Goal: Use online tool/utility: Utilize a website feature to perform a specific function

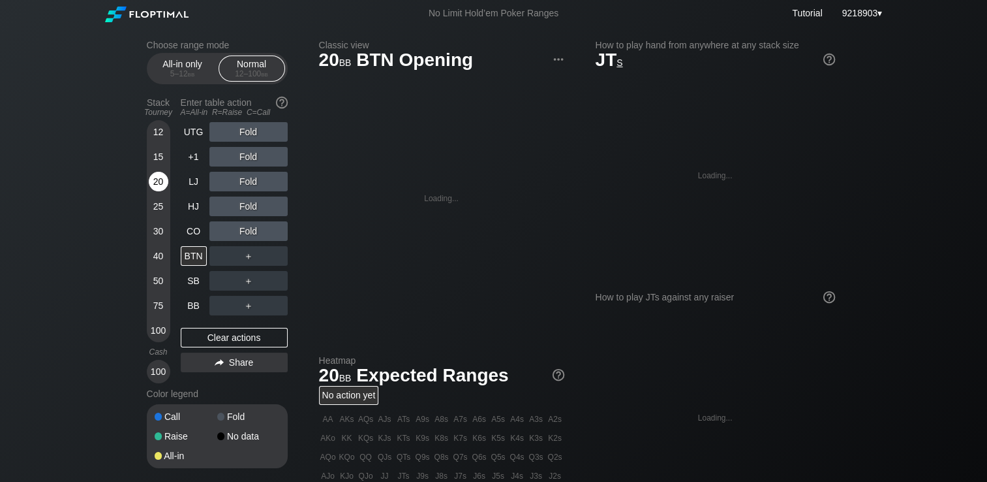
click at [158, 176] on div "20" at bounding box center [159, 182] width 20 height 20
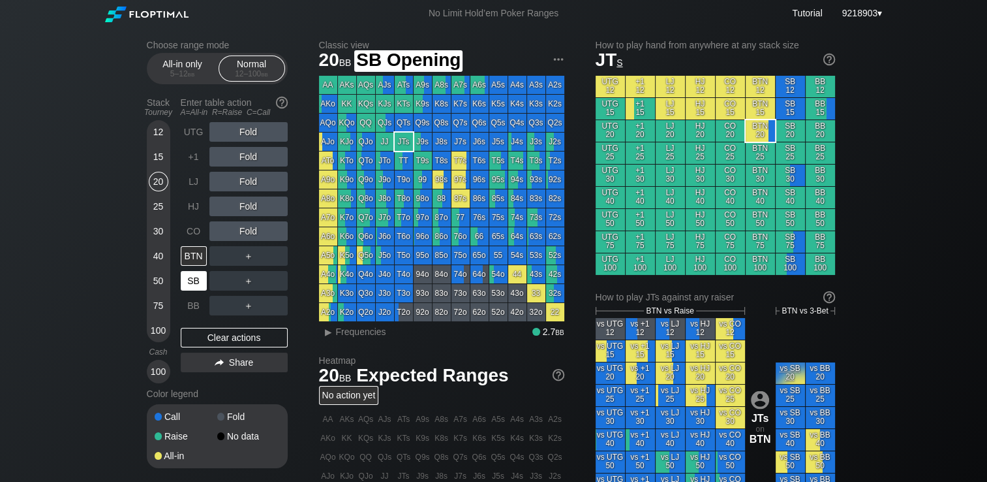
click at [188, 285] on div "SB" at bounding box center [194, 281] width 26 height 20
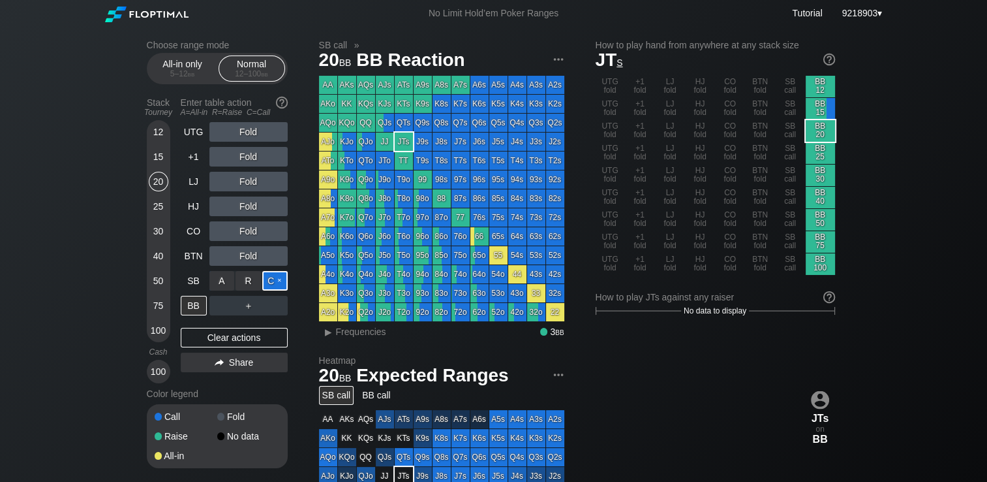
click at [273, 286] on div "C ✕" at bounding box center [274, 281] width 25 height 20
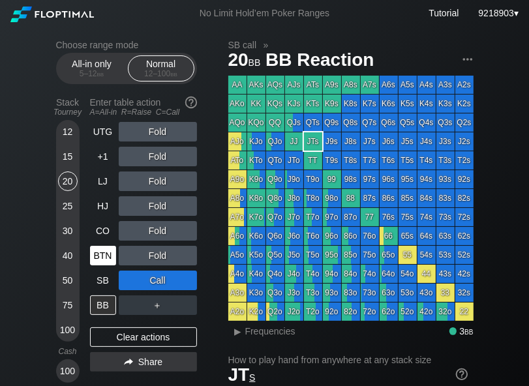
click at [109, 268] on div "BTN" at bounding box center [104, 255] width 29 height 25
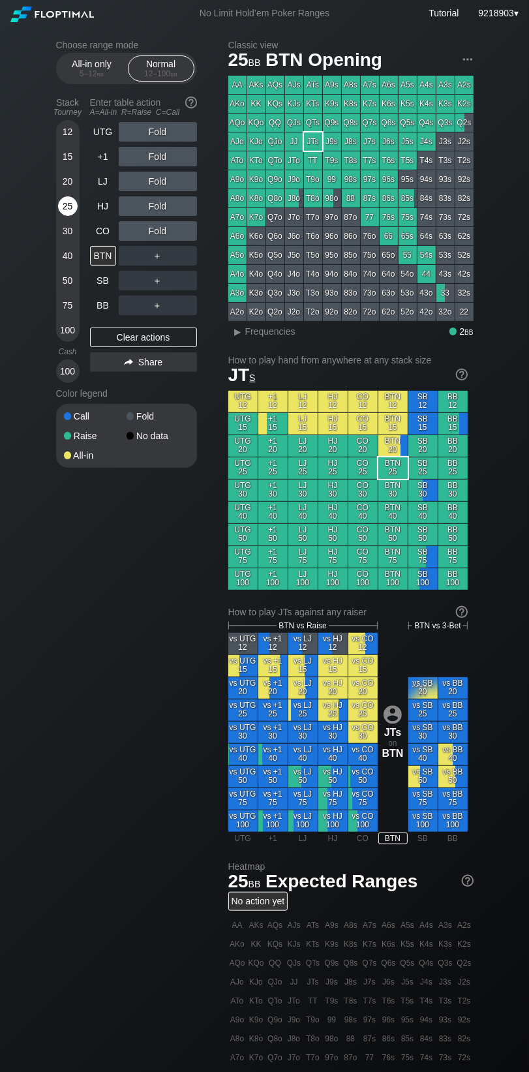
click at [72, 204] on div "25" at bounding box center [68, 206] width 20 height 20
click at [104, 159] on div "+1" at bounding box center [103, 157] width 26 height 20
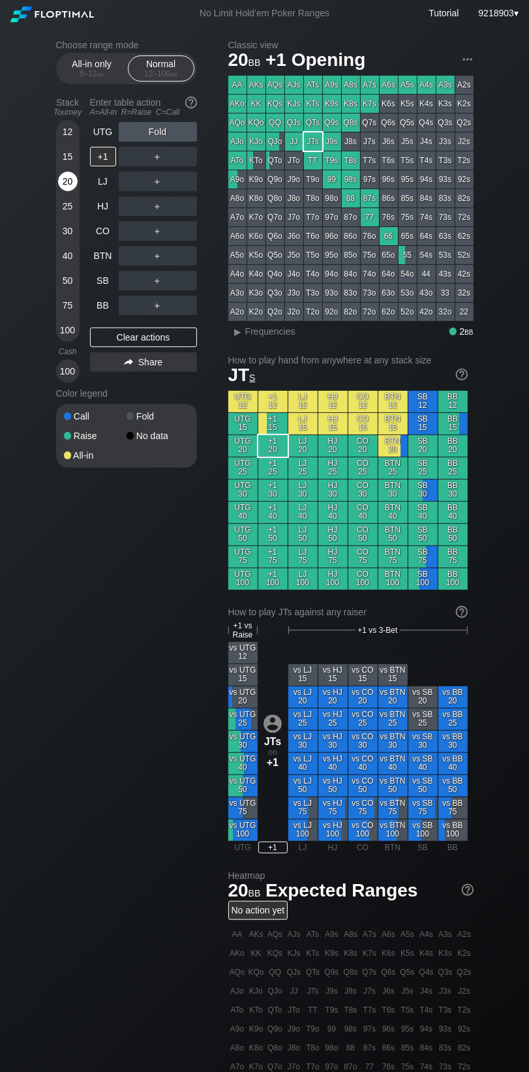
click at [68, 185] on div "20" at bounding box center [68, 182] width 20 height 20
click at [0, 220] on html "No Limit Hold’em Poker Ranges Tutorial 9218903 ▾ Choose range mode All-in only …" at bounding box center [264, 536] width 529 height 1072
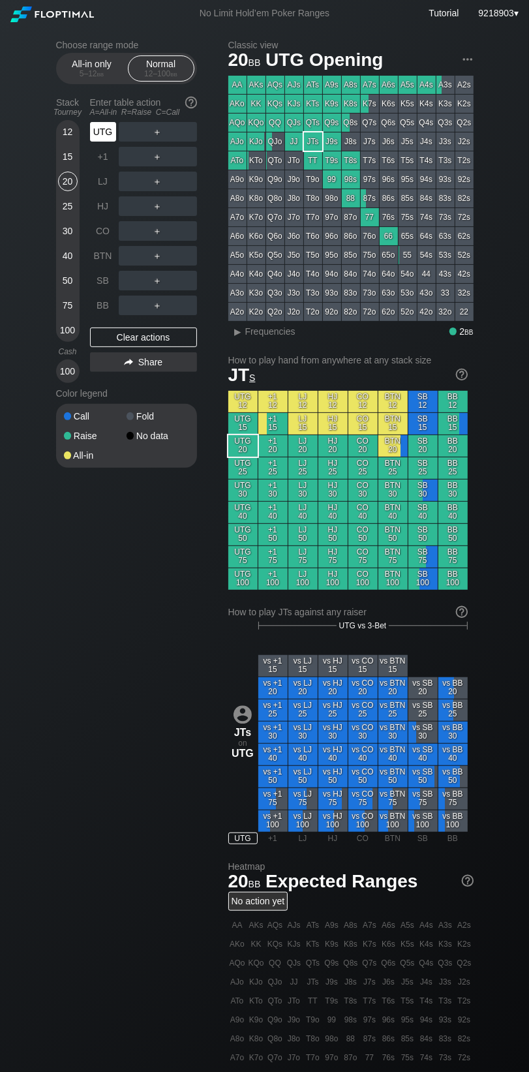
click at [116, 132] on div "UTG" at bounding box center [104, 131] width 29 height 25
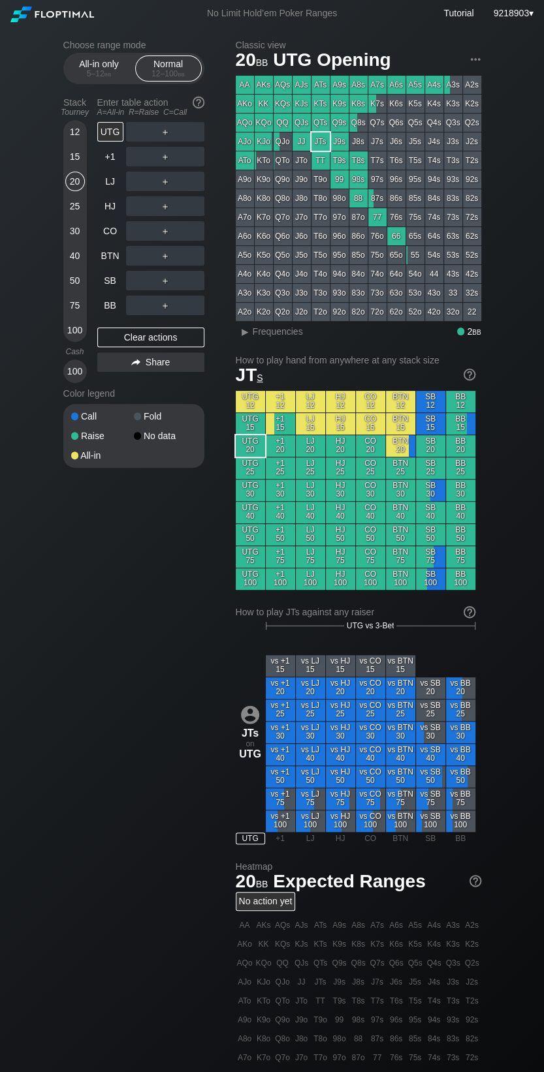
click at [81, 211] on div "25" at bounding box center [75, 206] width 20 height 20
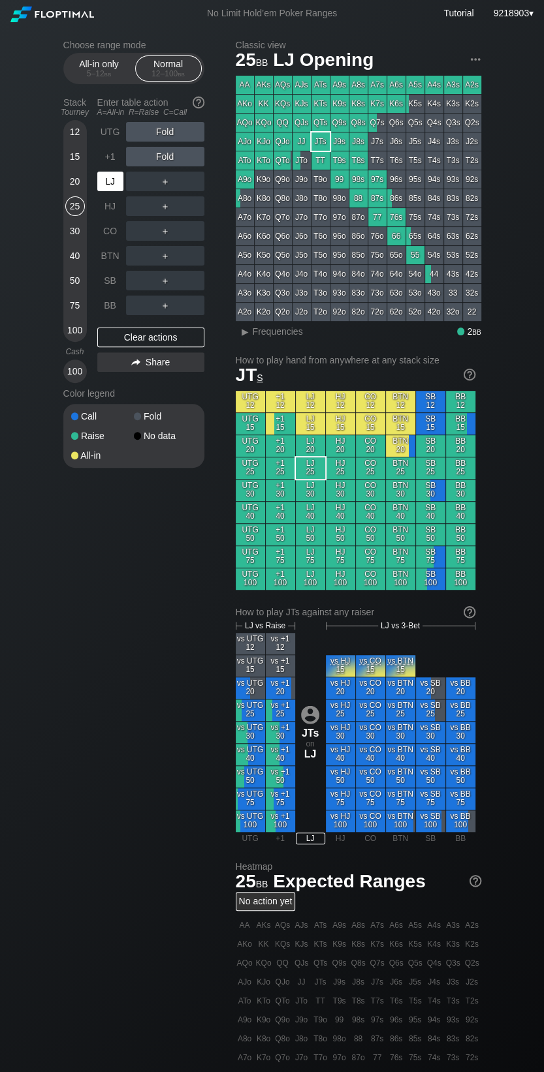
click at [101, 183] on div "LJ" at bounding box center [110, 182] width 26 height 20
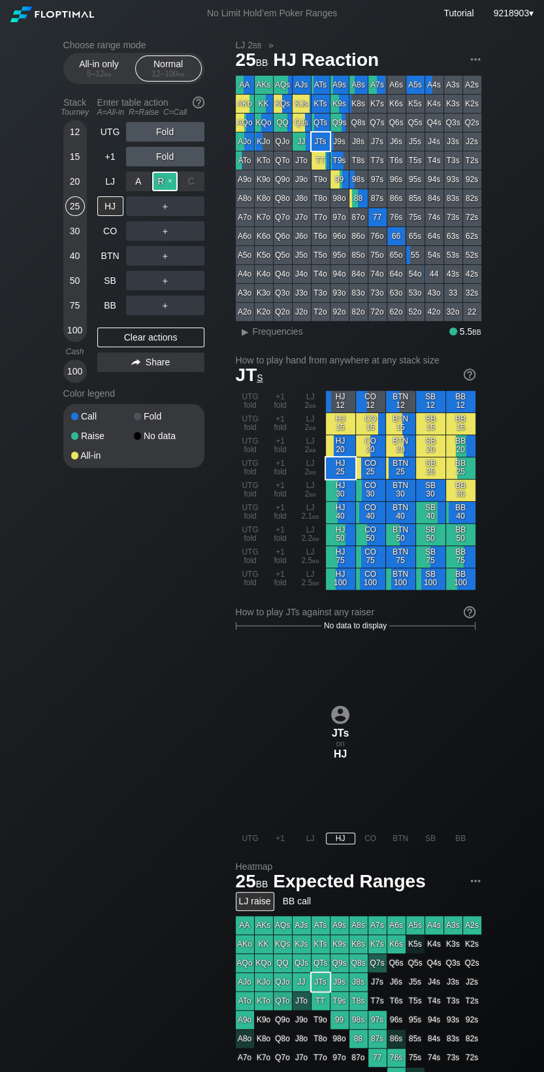
click at [164, 183] on div "R ✕" at bounding box center [164, 182] width 25 height 20
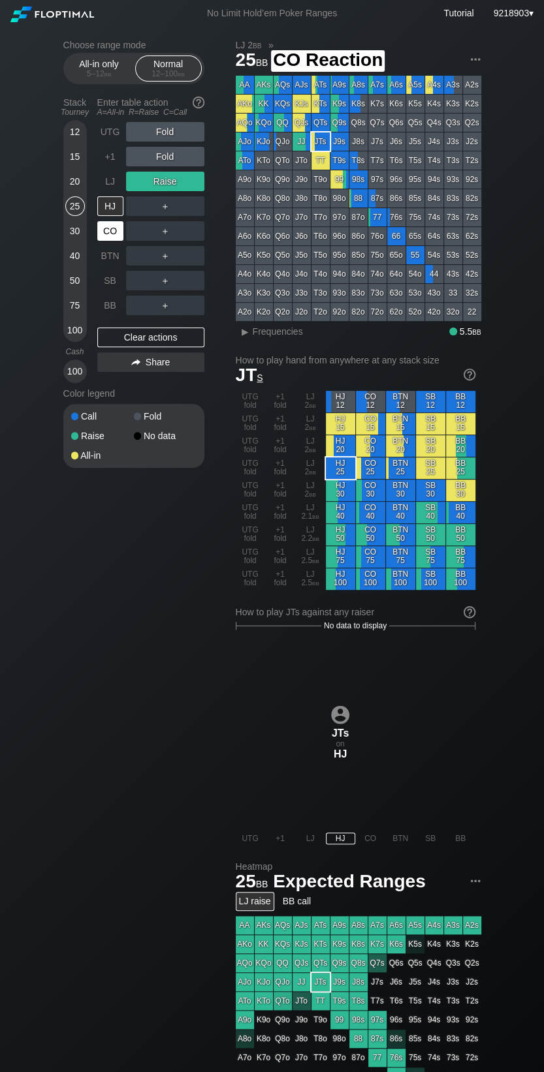
click at [114, 233] on div "CO" at bounding box center [110, 231] width 26 height 20
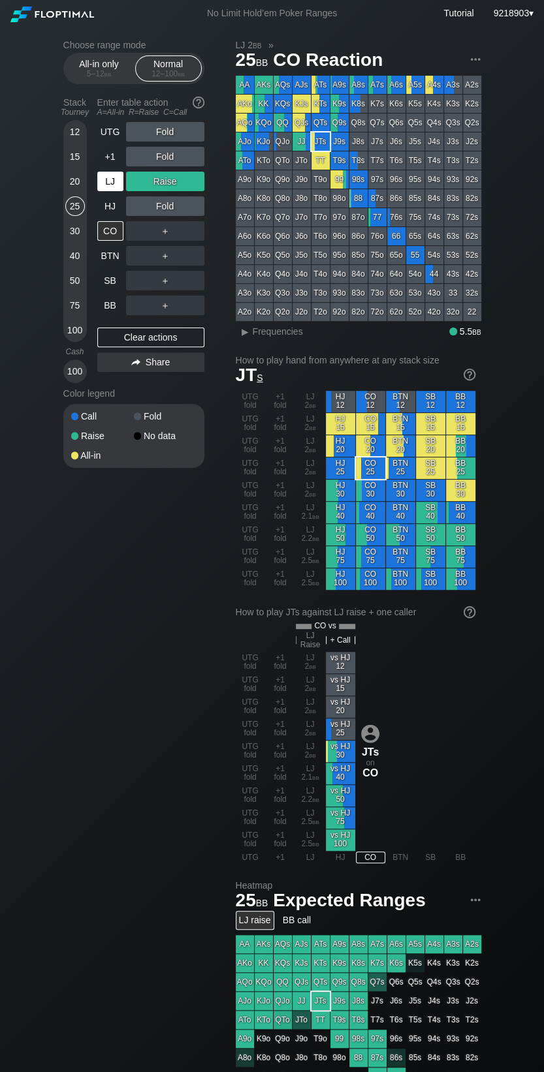
click at [115, 188] on div "LJ" at bounding box center [110, 182] width 26 height 20
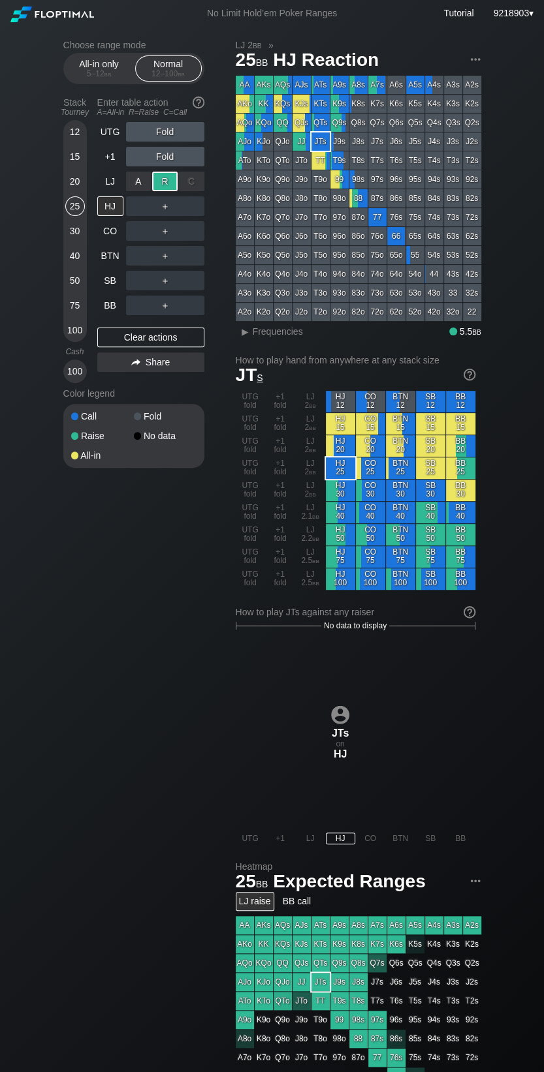
drag, startPoint x: 162, startPoint y: 191, endPoint x: 345, endPoint y: 179, distance: 183.1
click at [168, 191] on div "R ✕" at bounding box center [164, 182] width 25 height 20
click at [115, 237] on div "CO" at bounding box center [110, 231] width 26 height 20
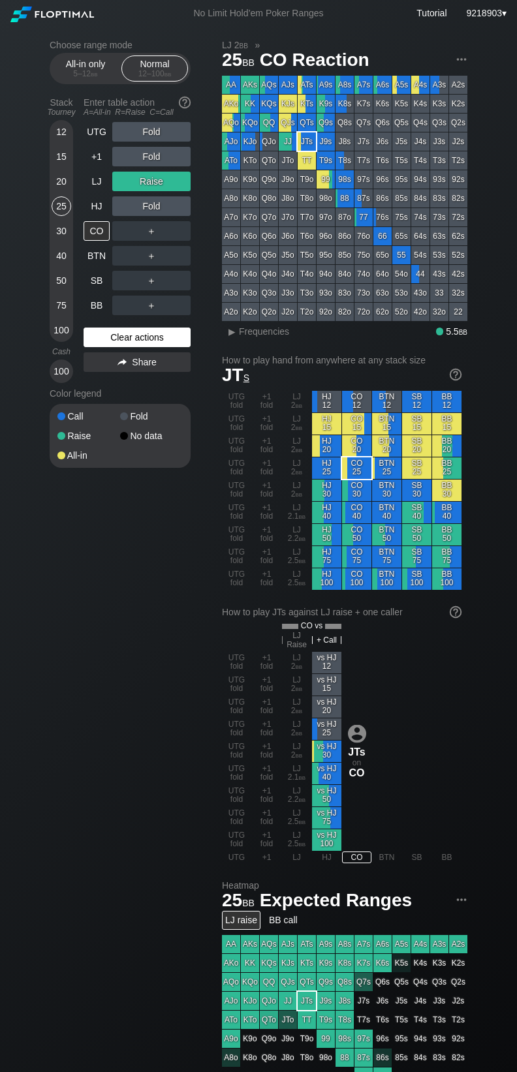
click at [143, 343] on div "Clear actions" at bounding box center [137, 338] width 107 height 20
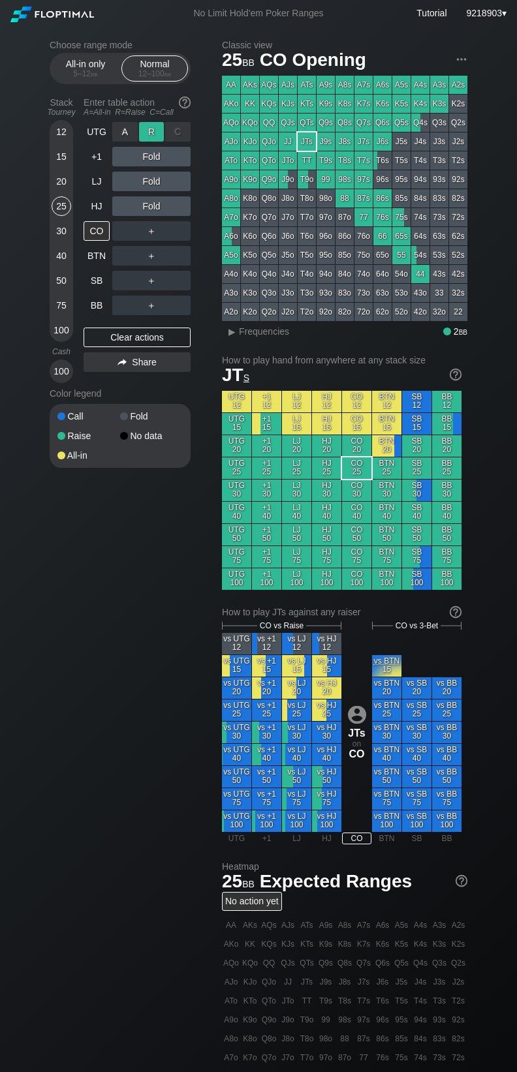
click at [154, 133] on div "R ✕" at bounding box center [151, 132] width 25 height 20
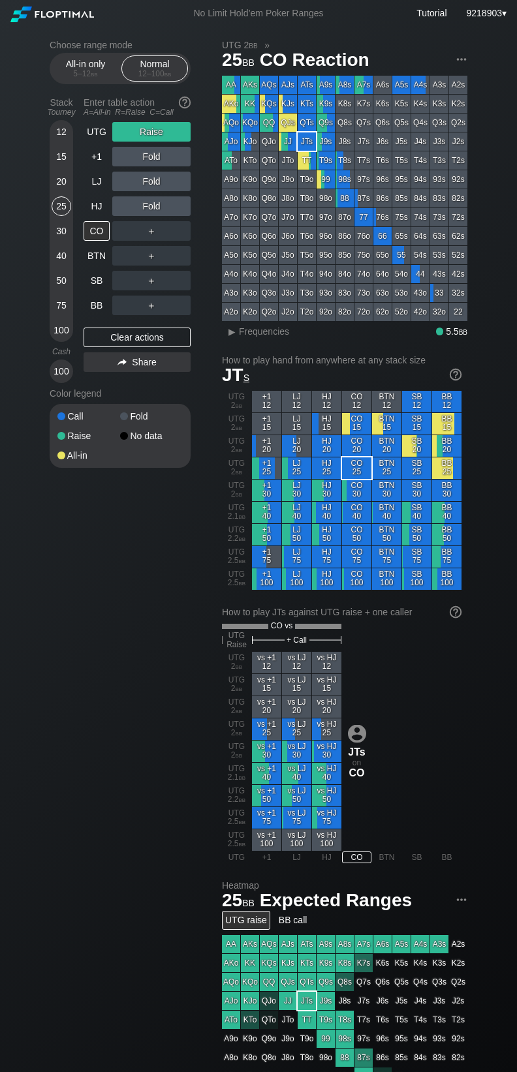
click at [68, 203] on div "25" at bounding box center [62, 206] width 20 height 20
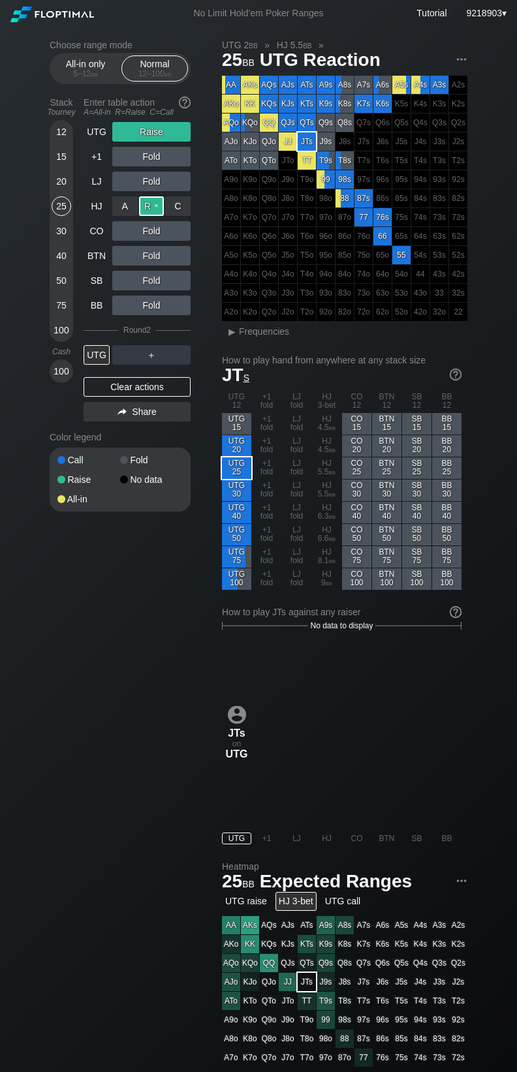
click at [154, 208] on div "R ✕" at bounding box center [151, 206] width 25 height 20
click at [149, 388] on div "Clear actions" at bounding box center [137, 387] width 107 height 20
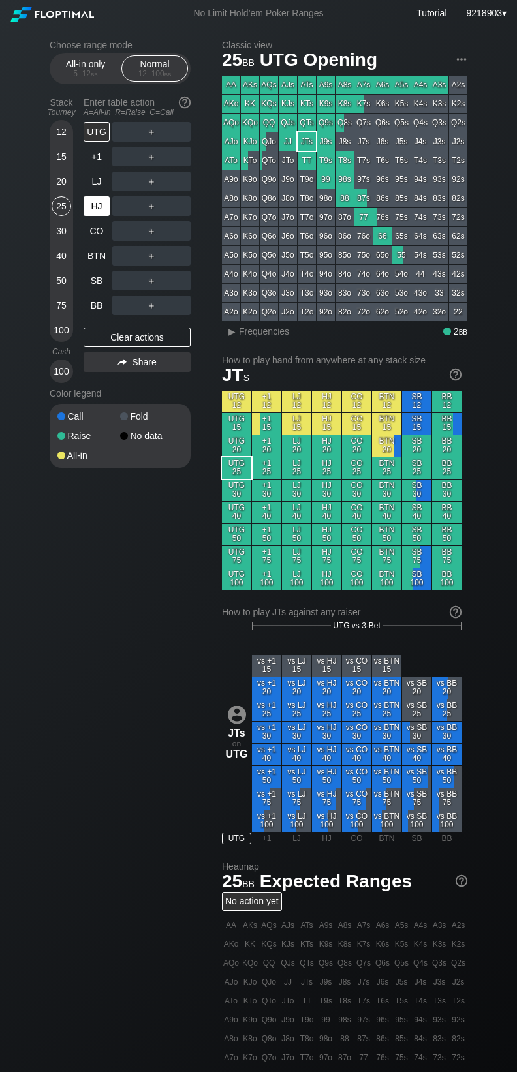
click at [100, 202] on div "HJ" at bounding box center [97, 206] width 26 height 20
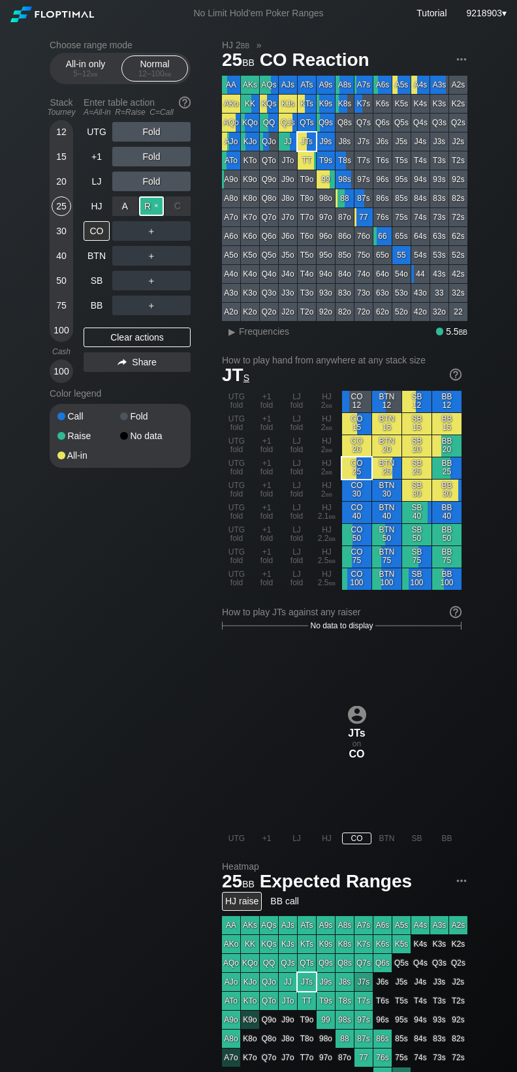
click at [152, 211] on div "R ✕" at bounding box center [151, 206] width 25 height 20
click at [18, 247] on div "Choose range mode All-in only 5 – 12 bb Normal 12 – 100 bb Stack Tourney Enter …" at bounding box center [258, 773] width 517 height 1492
click at [136, 345] on div "Clear actions" at bounding box center [137, 338] width 107 height 20
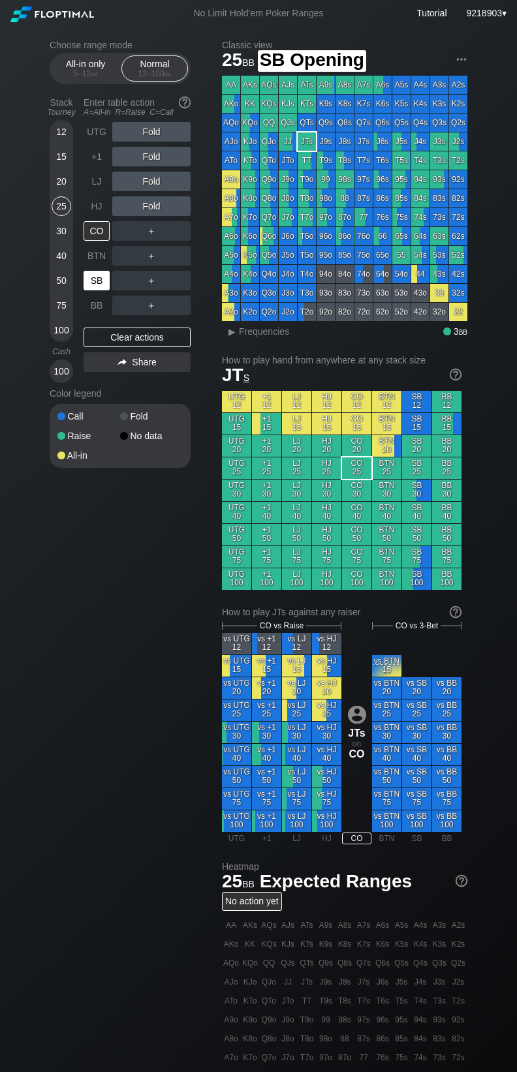
click at [99, 289] on div "SB" at bounding box center [97, 281] width 26 height 20
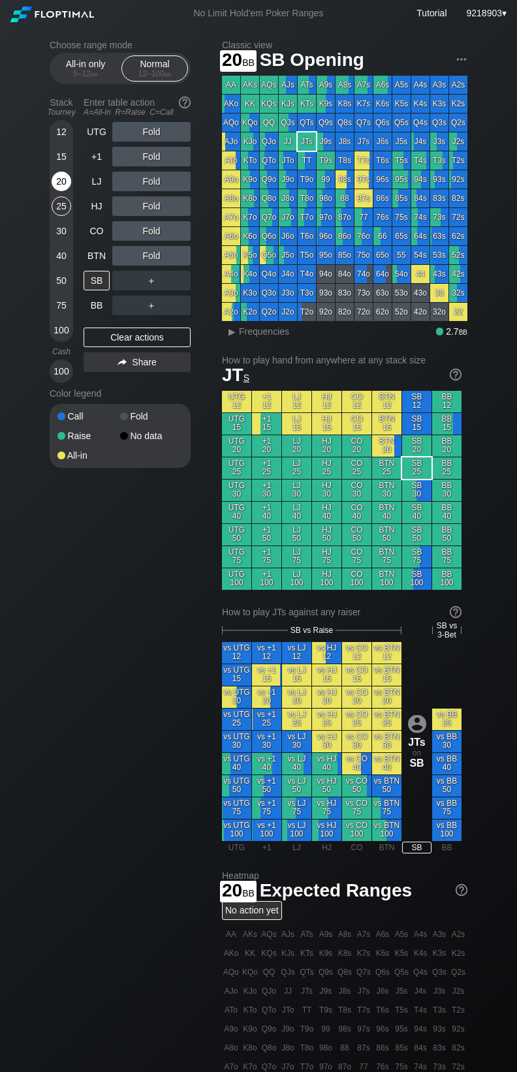
click at [69, 182] on div "20" at bounding box center [62, 182] width 20 height 20
click at [99, 234] on div "CO" at bounding box center [97, 231] width 26 height 20
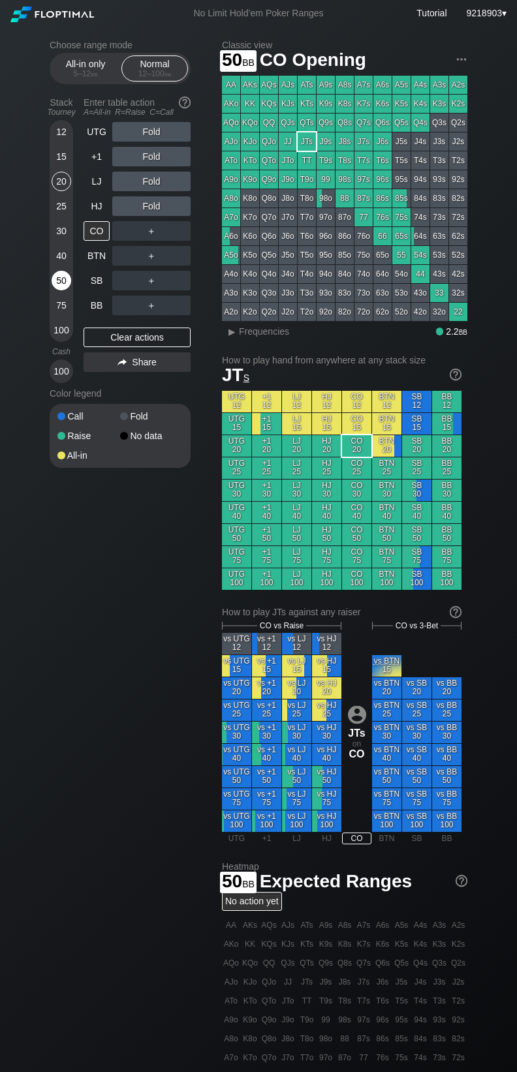
click at [63, 281] on div "50" at bounding box center [62, 281] width 20 height 20
click at [10, 266] on div "Choose range mode All-in only 5 – 12 bb Normal 12 – 100 bb Stack Tourney Enter …" at bounding box center [258, 760] width 517 height 1466
click at [147, 215] on div "Fold" at bounding box center [151, 206] width 78 height 20
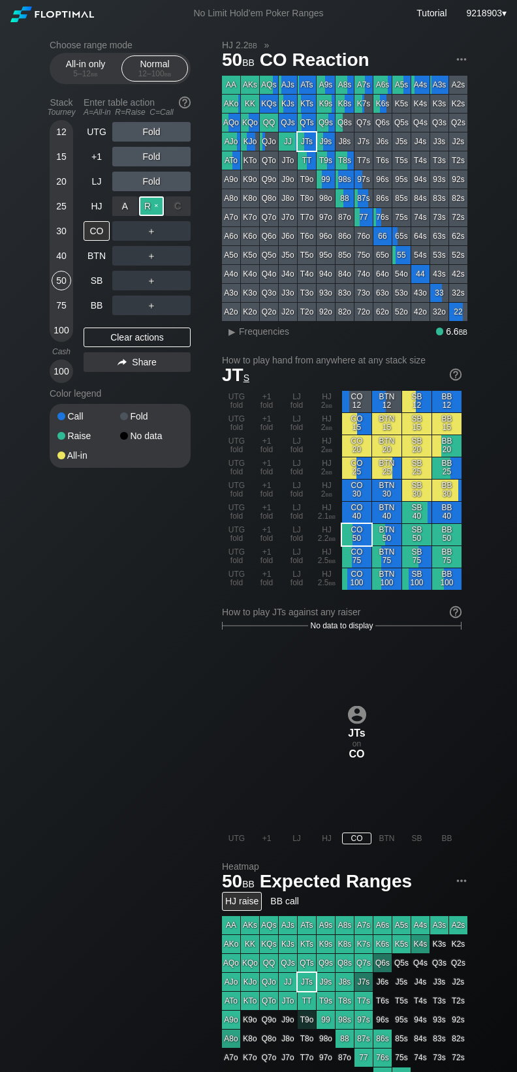
click at [158, 204] on div "R ✕" at bounding box center [151, 206] width 25 height 20
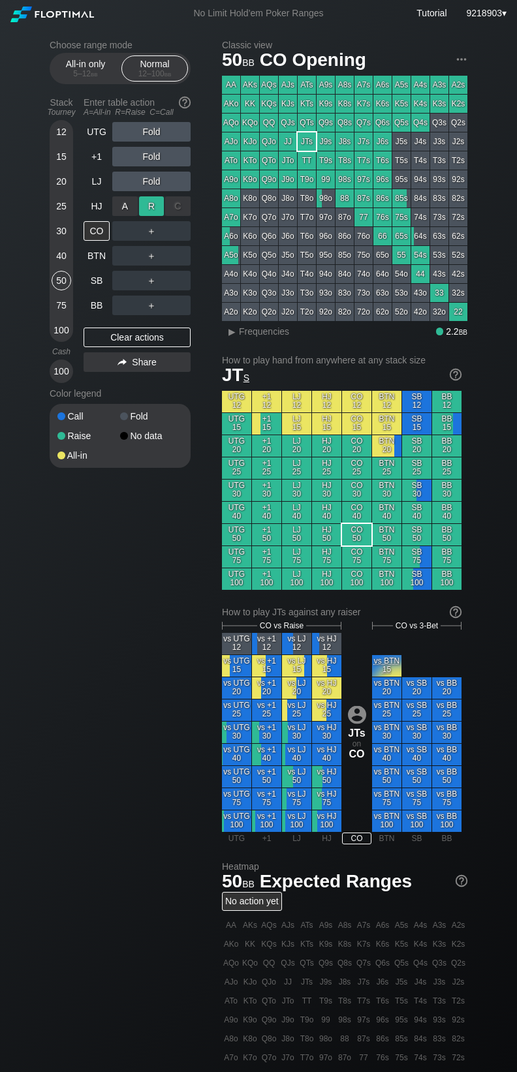
click at [158, 204] on div "R ✕" at bounding box center [151, 206] width 25 height 20
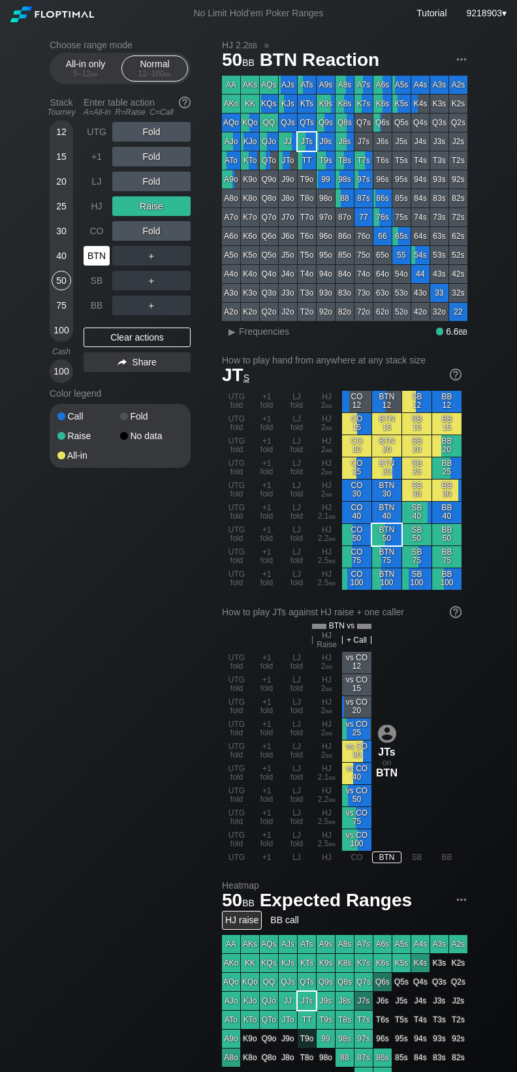
click at [101, 254] on div "BTN" at bounding box center [97, 256] width 26 height 20
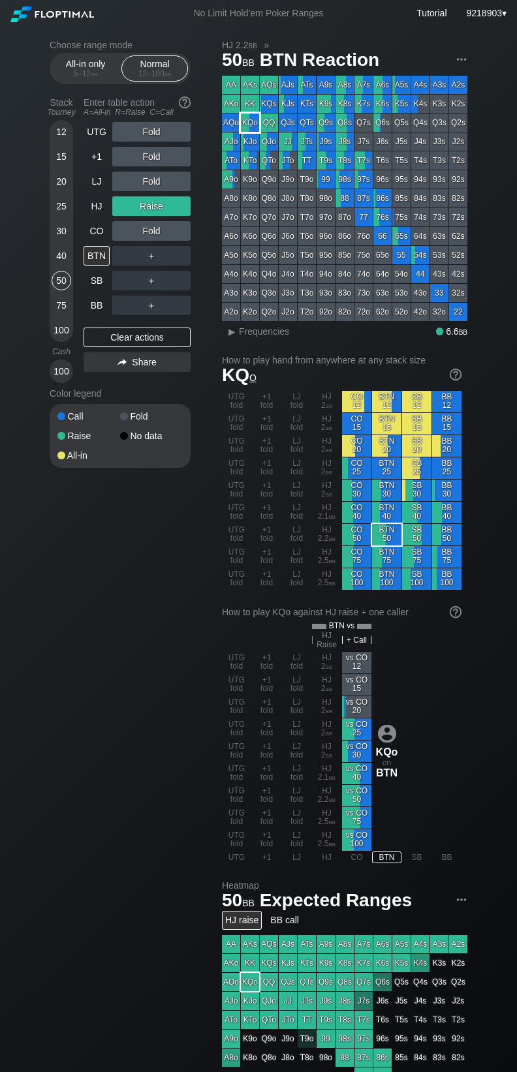
click at [248, 123] on div "KQo" at bounding box center [250, 123] width 18 height 18
drag, startPoint x: 151, startPoint y: 339, endPoint x: 52, endPoint y: 241, distance: 139.8
click at [151, 339] on div "Clear actions" at bounding box center [137, 338] width 107 height 20
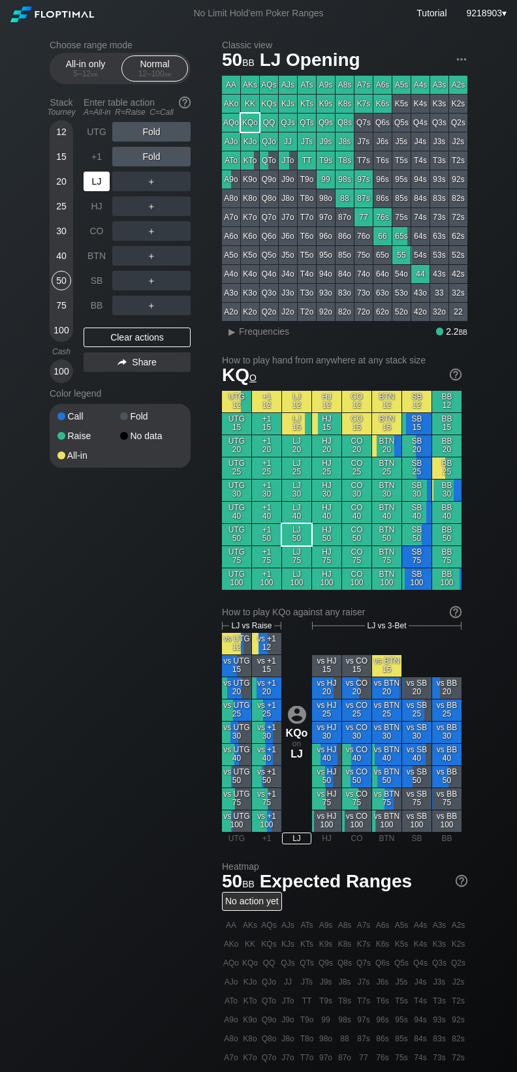
click at [88, 174] on div "LJ" at bounding box center [97, 182] width 26 height 20
click at [152, 156] on div "Fold" at bounding box center [151, 157] width 78 height 20
click at [152, 161] on div "R ✕" at bounding box center [151, 157] width 25 height 20
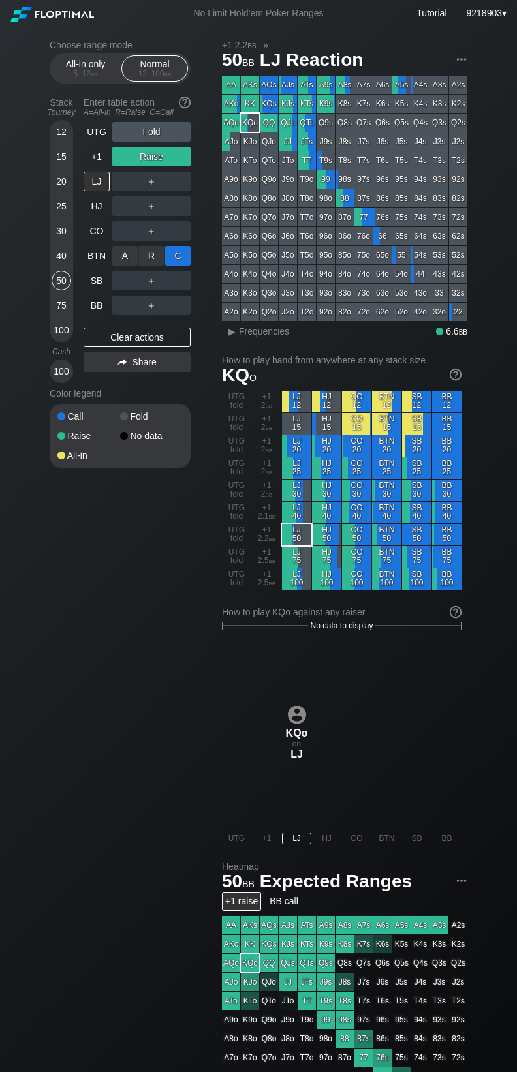
click at [183, 259] on div "C ✕" at bounding box center [177, 256] width 25 height 20
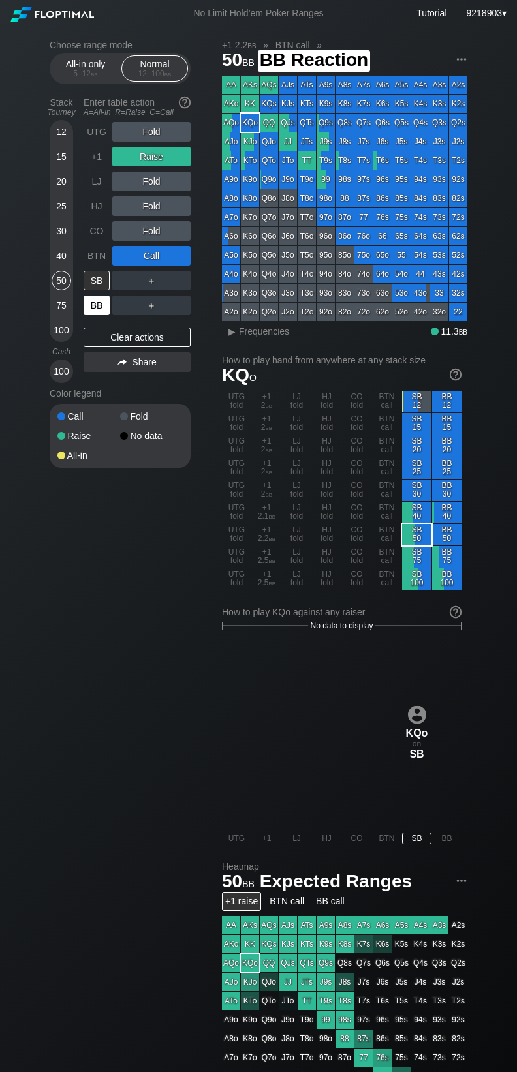
click at [97, 313] on div "BB" at bounding box center [97, 306] width 26 height 20
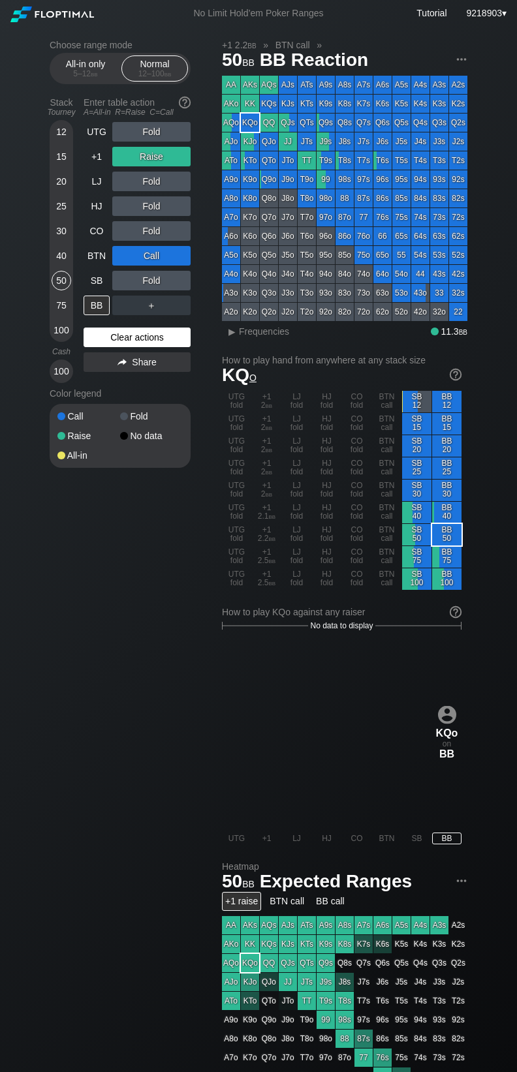
drag, startPoint x: 123, startPoint y: 342, endPoint x: 116, endPoint y: 341, distance: 6.7
click at [123, 342] on div "Clear actions" at bounding box center [137, 338] width 107 height 20
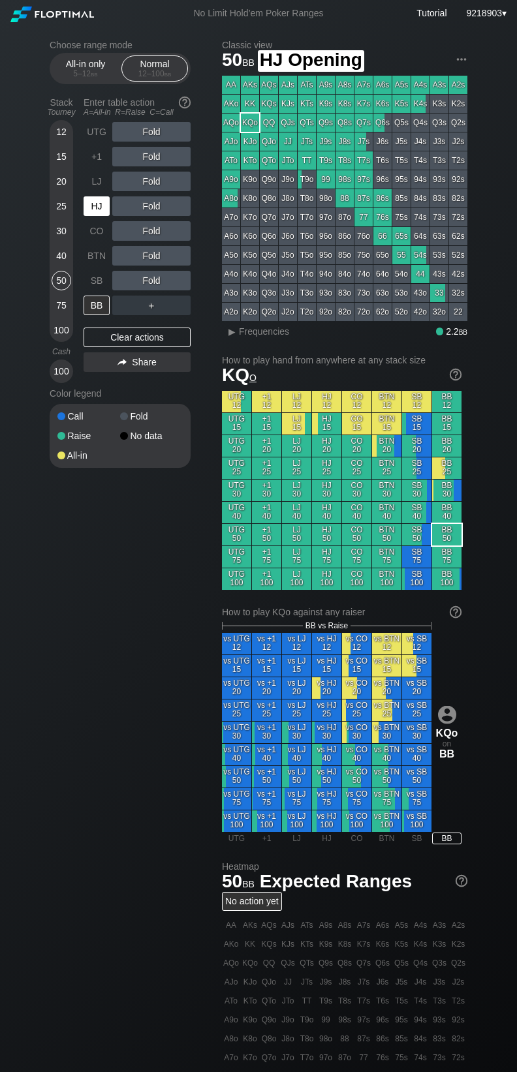
click at [98, 210] on div "HJ" at bounding box center [97, 206] width 26 height 20
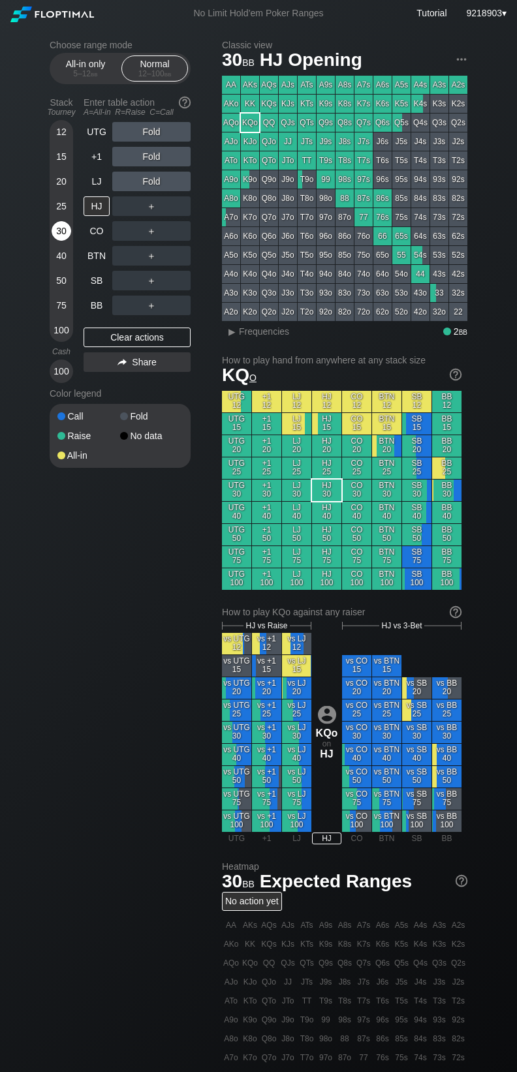
click at [60, 236] on div "30" at bounding box center [62, 231] width 20 height 20
click at [7, 252] on div "Choose range mode All-in only 5 – 12 bb Normal 12 – 100 bb Stack Tourney Enter …" at bounding box center [258, 760] width 517 height 1466
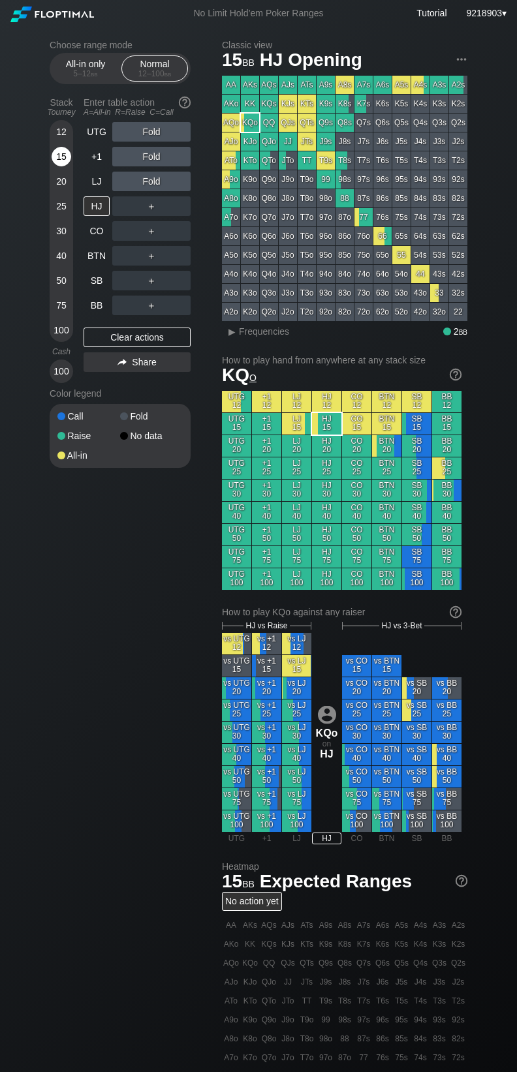
click at [65, 155] on div "15" at bounding box center [62, 157] width 20 height 20
click at [146, 188] on div "R ✕" at bounding box center [151, 182] width 25 height 20
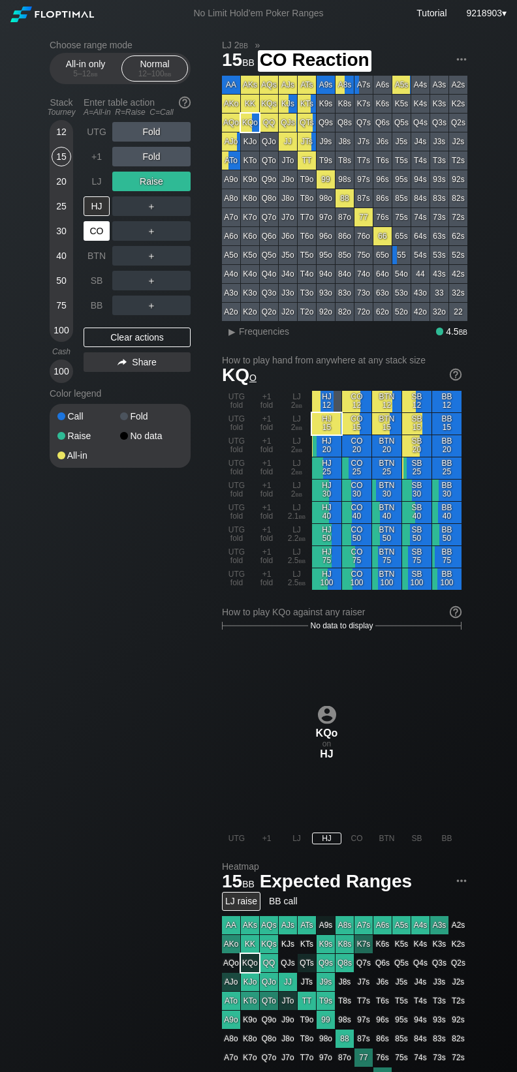
click at [99, 239] on div "CO" at bounding box center [97, 231] width 26 height 20
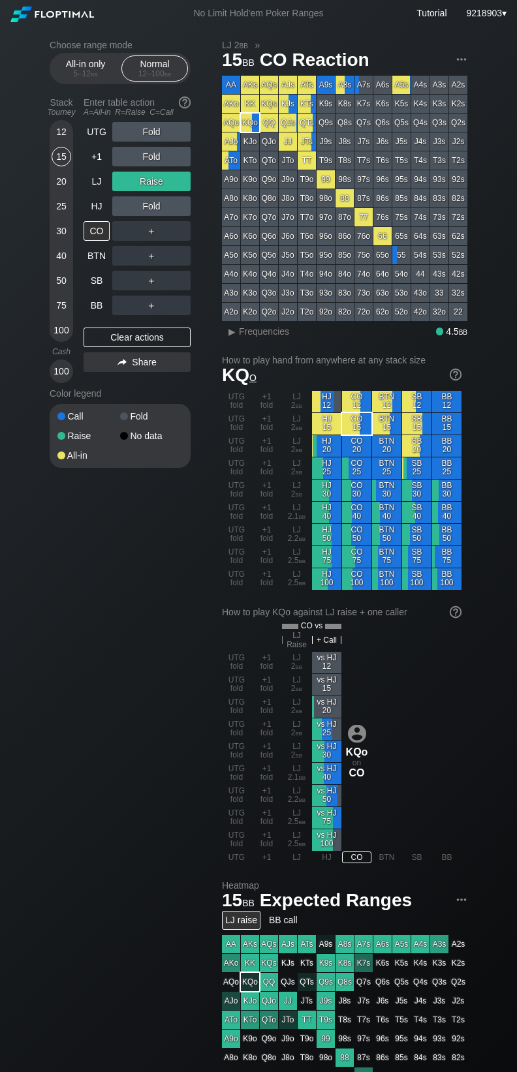
click at [0, 258] on html "No Limit Hold’em Poker Ranges Tutorial 9218903 ▾ Choose range mode All-in only …" at bounding box center [258, 536] width 517 height 1072
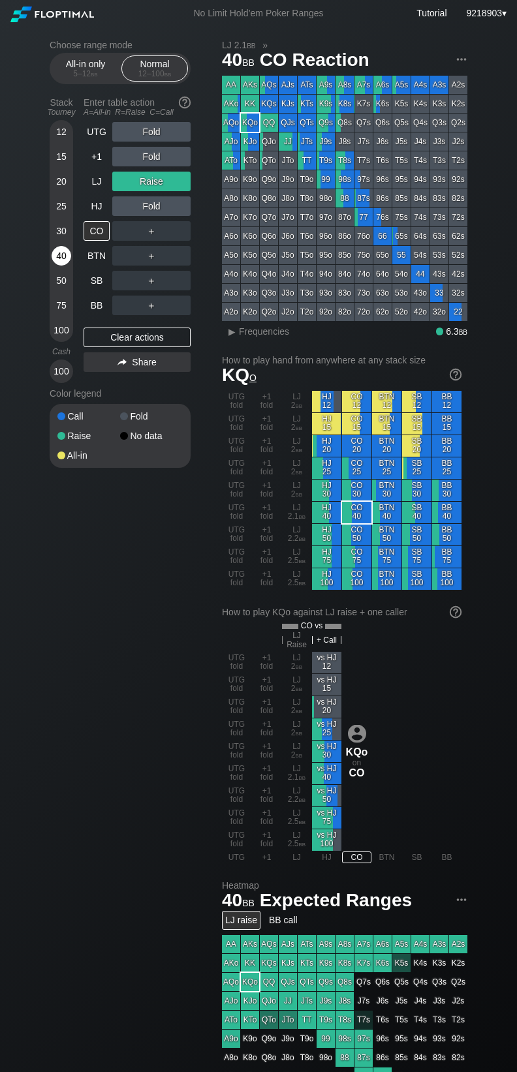
click at [65, 249] on div "40" at bounding box center [62, 256] width 20 height 20
click at [59, 260] on div "40" at bounding box center [62, 256] width 20 height 20
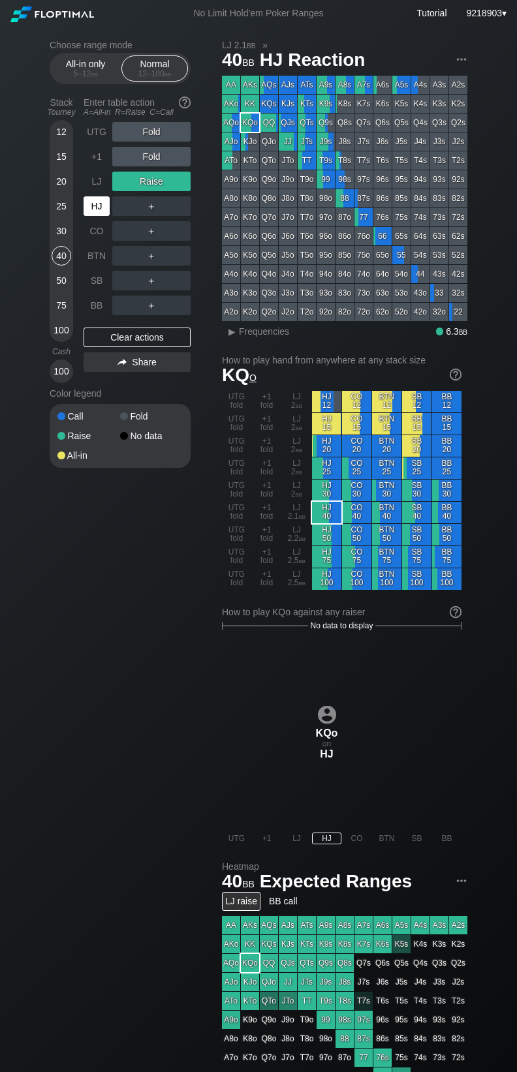
click at [106, 215] on div "HJ" at bounding box center [97, 206] width 26 height 20
click at [160, 156] on div "A ✕ R ✕ C ✕ Fold" at bounding box center [151, 157] width 78 height 20
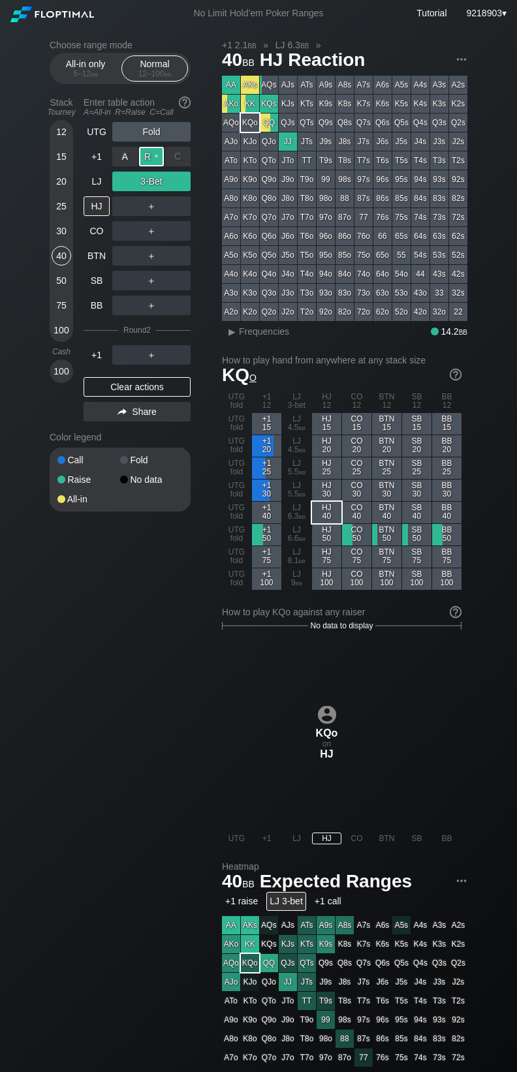
click at [153, 161] on div "R ✕" at bounding box center [151, 157] width 25 height 20
click at [159, 391] on div "Clear actions" at bounding box center [137, 387] width 107 height 20
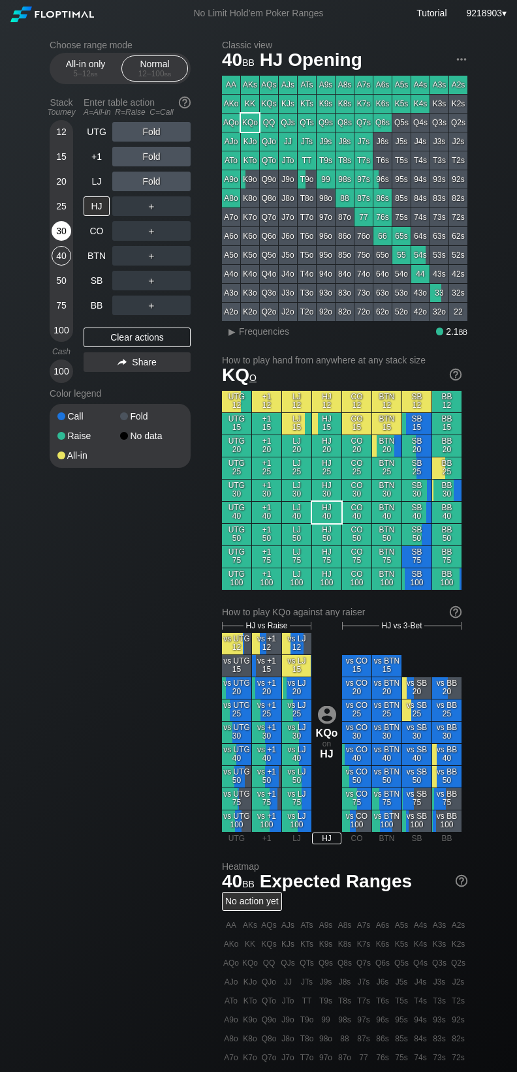
click at [63, 234] on div "30" at bounding box center [62, 231] width 20 height 20
click at [63, 232] on div "30" at bounding box center [62, 231] width 20 height 20
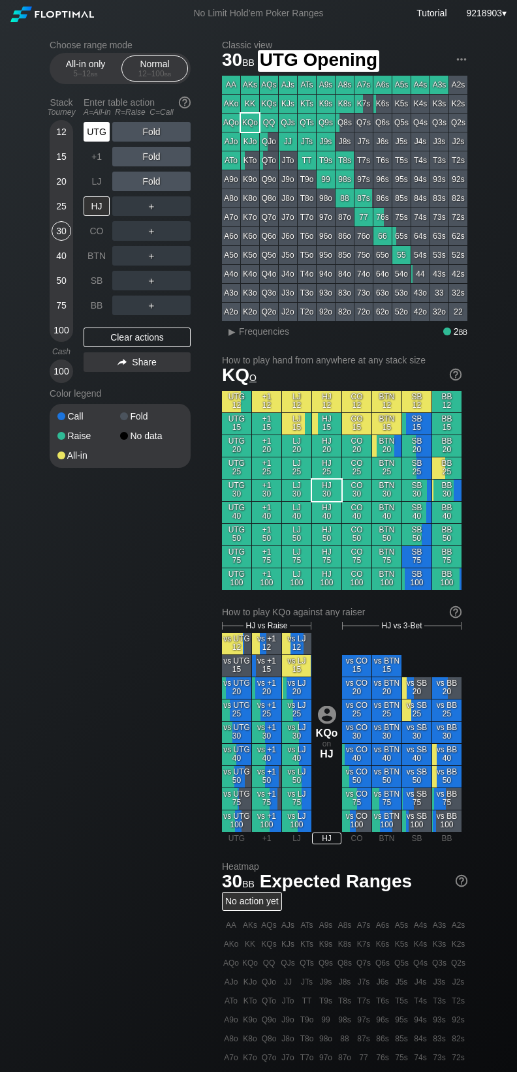
click at [102, 133] on div "UTG" at bounding box center [97, 132] width 26 height 20
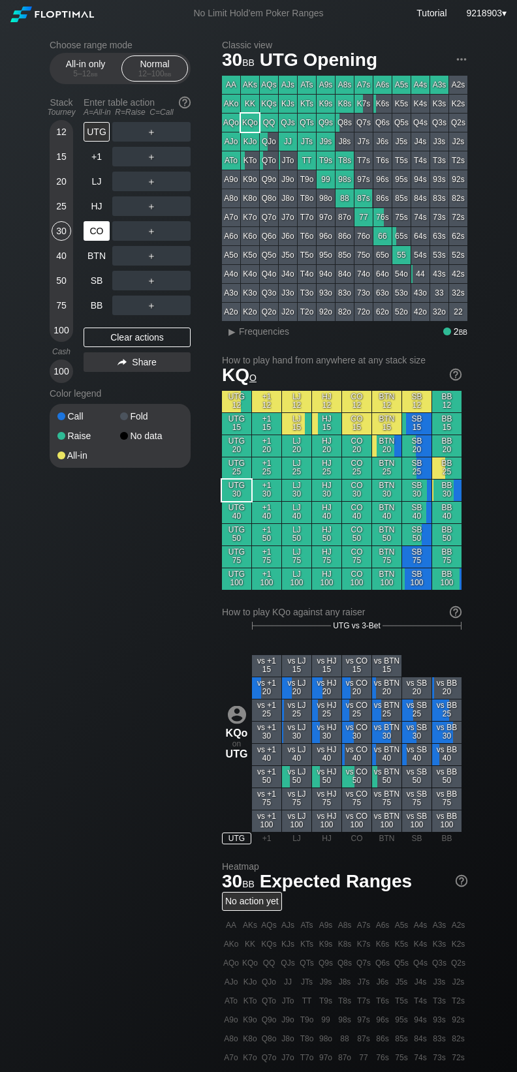
click at [97, 240] on div "CO" at bounding box center [97, 231] width 26 height 20
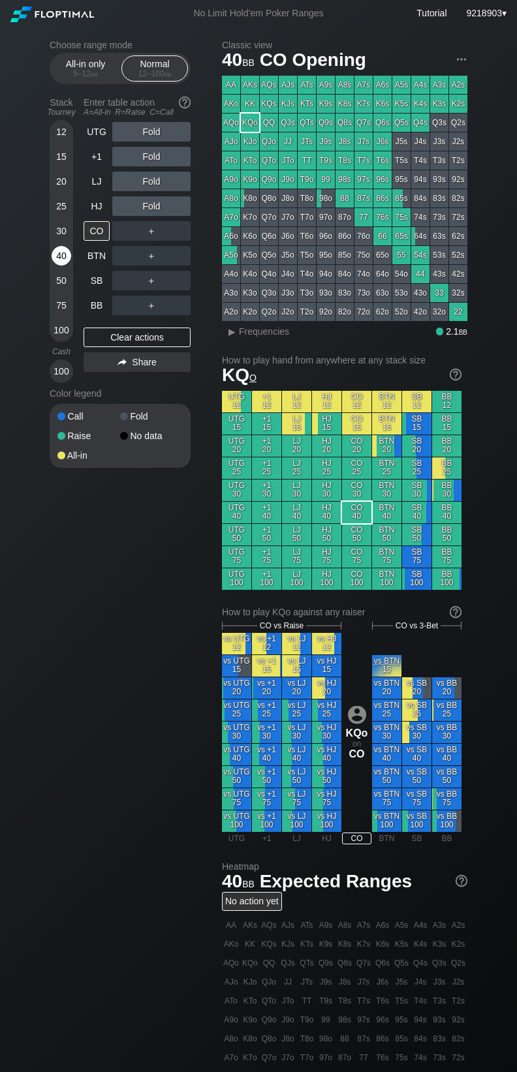
click at [67, 265] on div "40" at bounding box center [62, 256] width 20 height 20
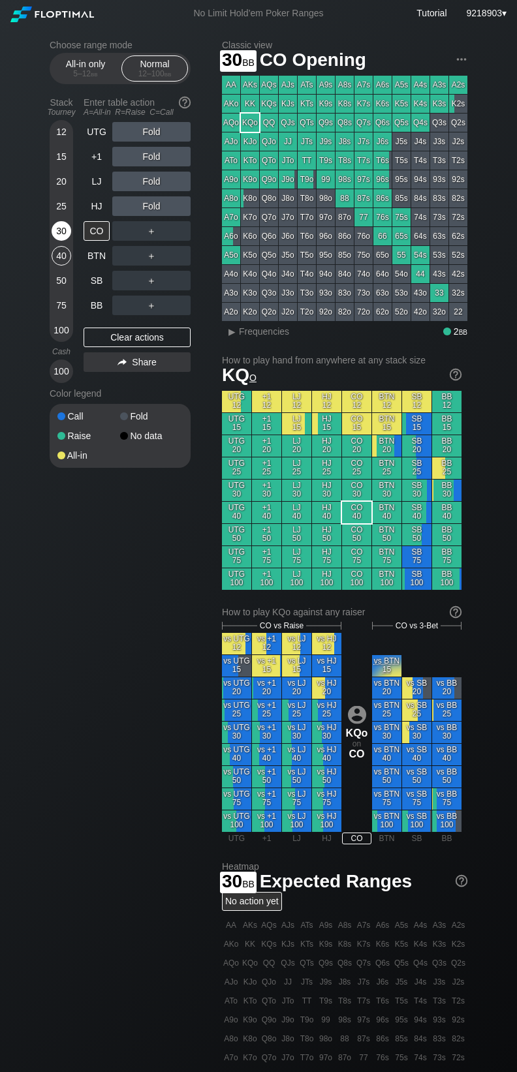
click at [62, 234] on div "30" at bounding box center [62, 231] width 20 height 20
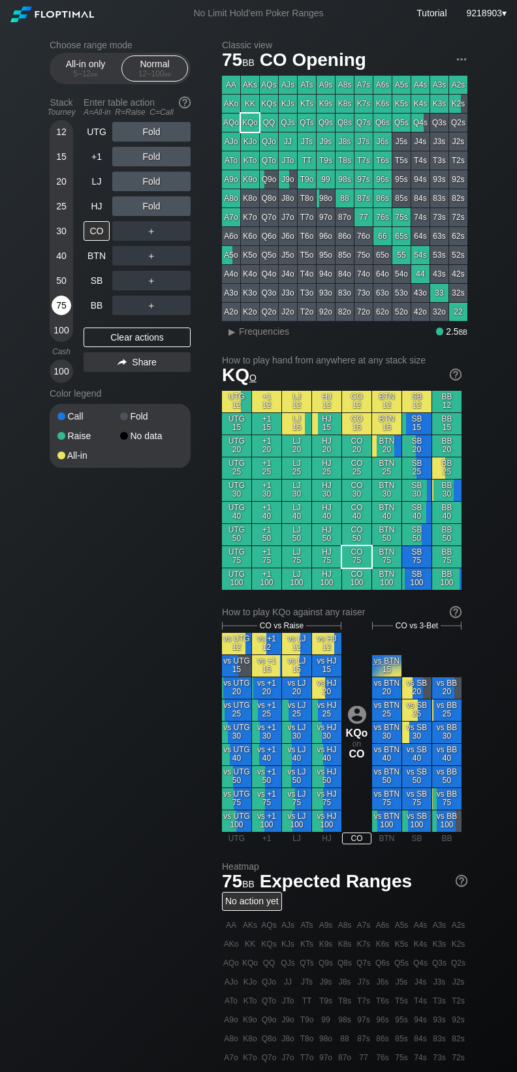
click at [65, 297] on div "75" at bounding box center [62, 308] width 20 height 25
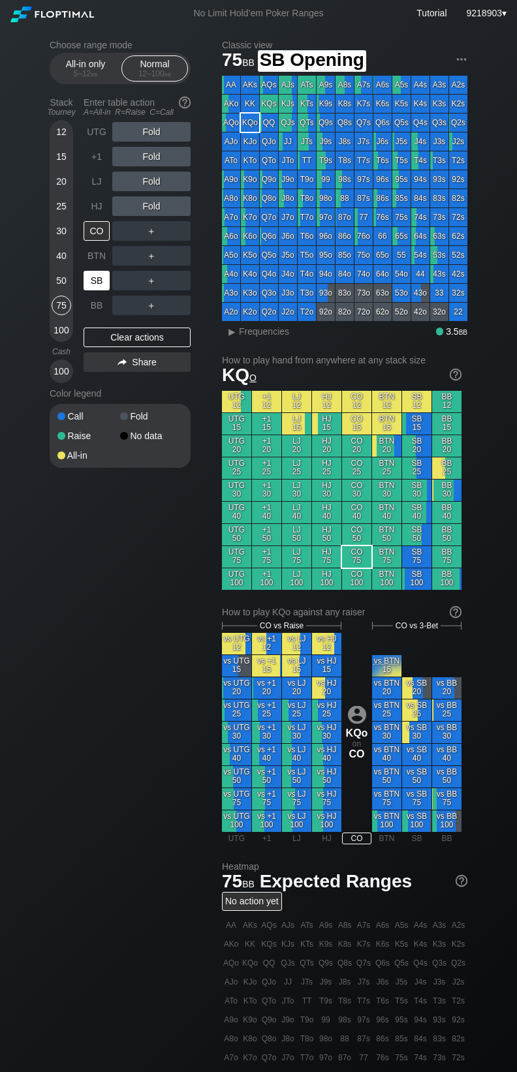
click at [97, 284] on div "SB" at bounding box center [97, 281] width 26 height 20
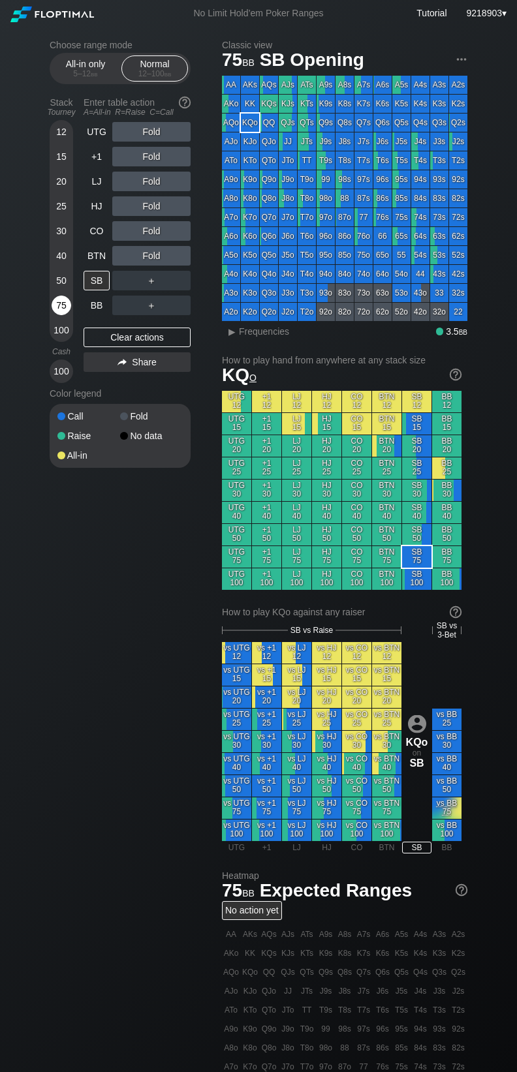
click at [57, 309] on div "75" at bounding box center [62, 306] width 20 height 20
